Goal: Navigation & Orientation: Find specific page/section

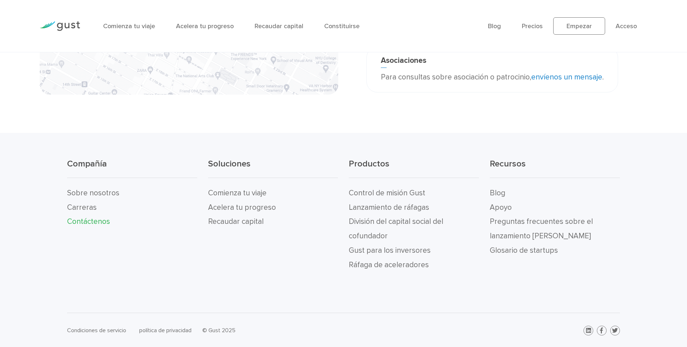
scroll to position [257, 0]
click at [91, 221] on font "Contáctenos" at bounding box center [88, 220] width 43 height 9
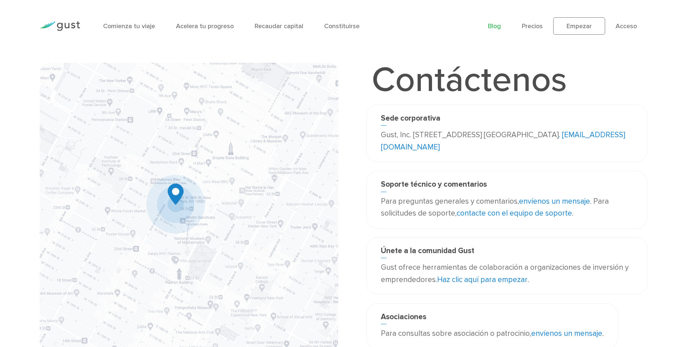
click at [494, 26] on font "Blog" at bounding box center [494, 26] width 13 height 8
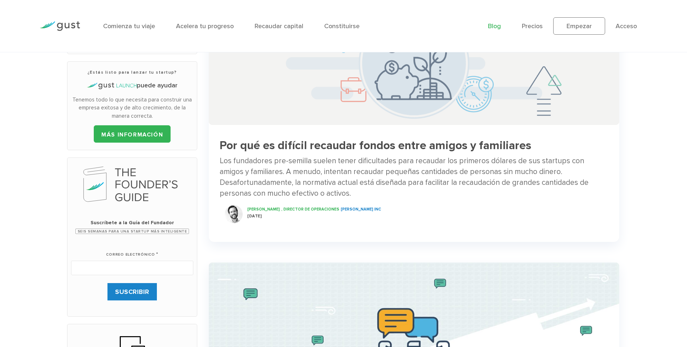
scroll to position [180, 0]
